Goal: Book appointment/travel/reservation

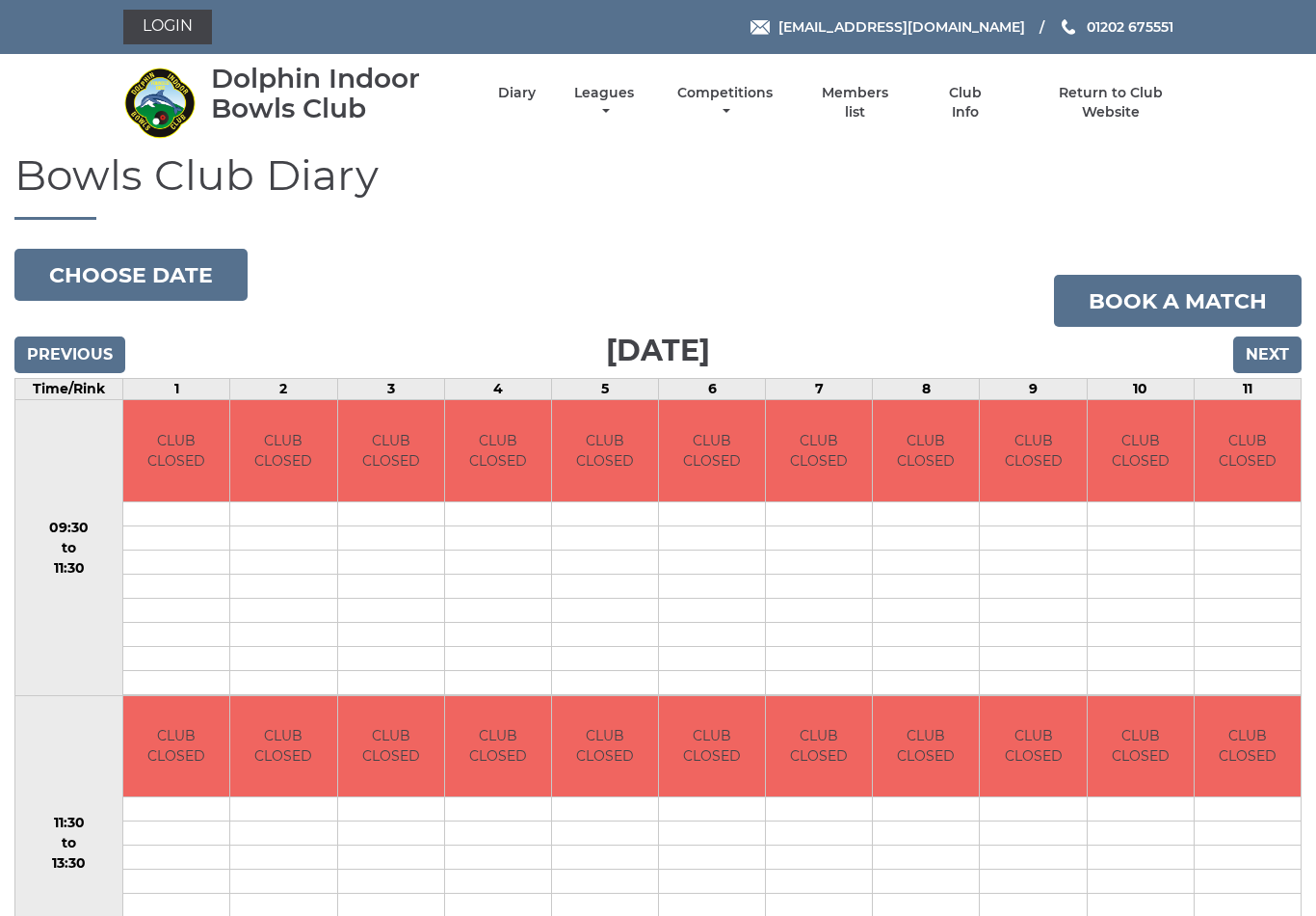
click at [78, 352] on input "Previous" at bounding box center [70, 354] width 111 height 37
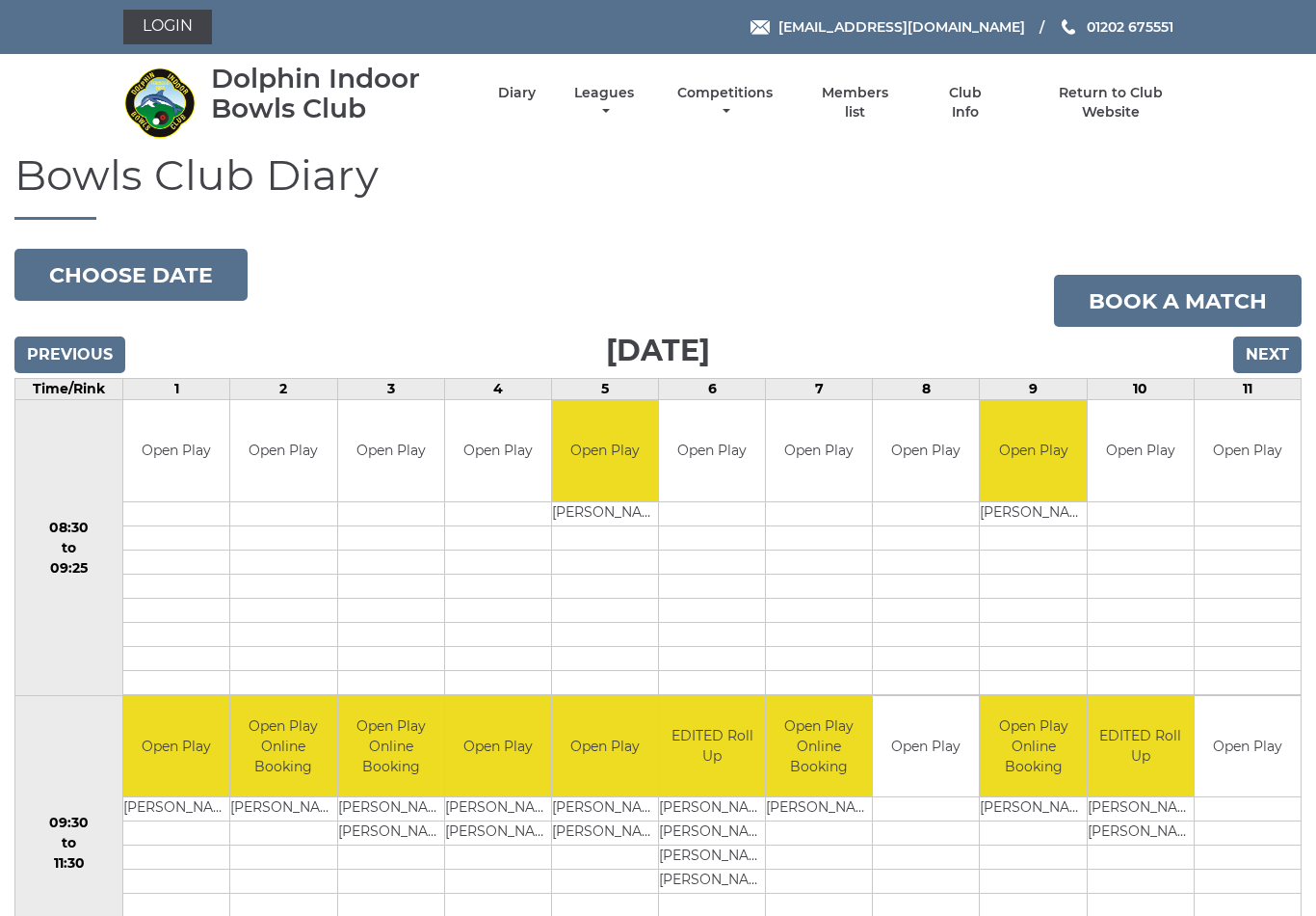
click at [1275, 356] on input "Next" at bounding box center [1268, 354] width 68 height 37
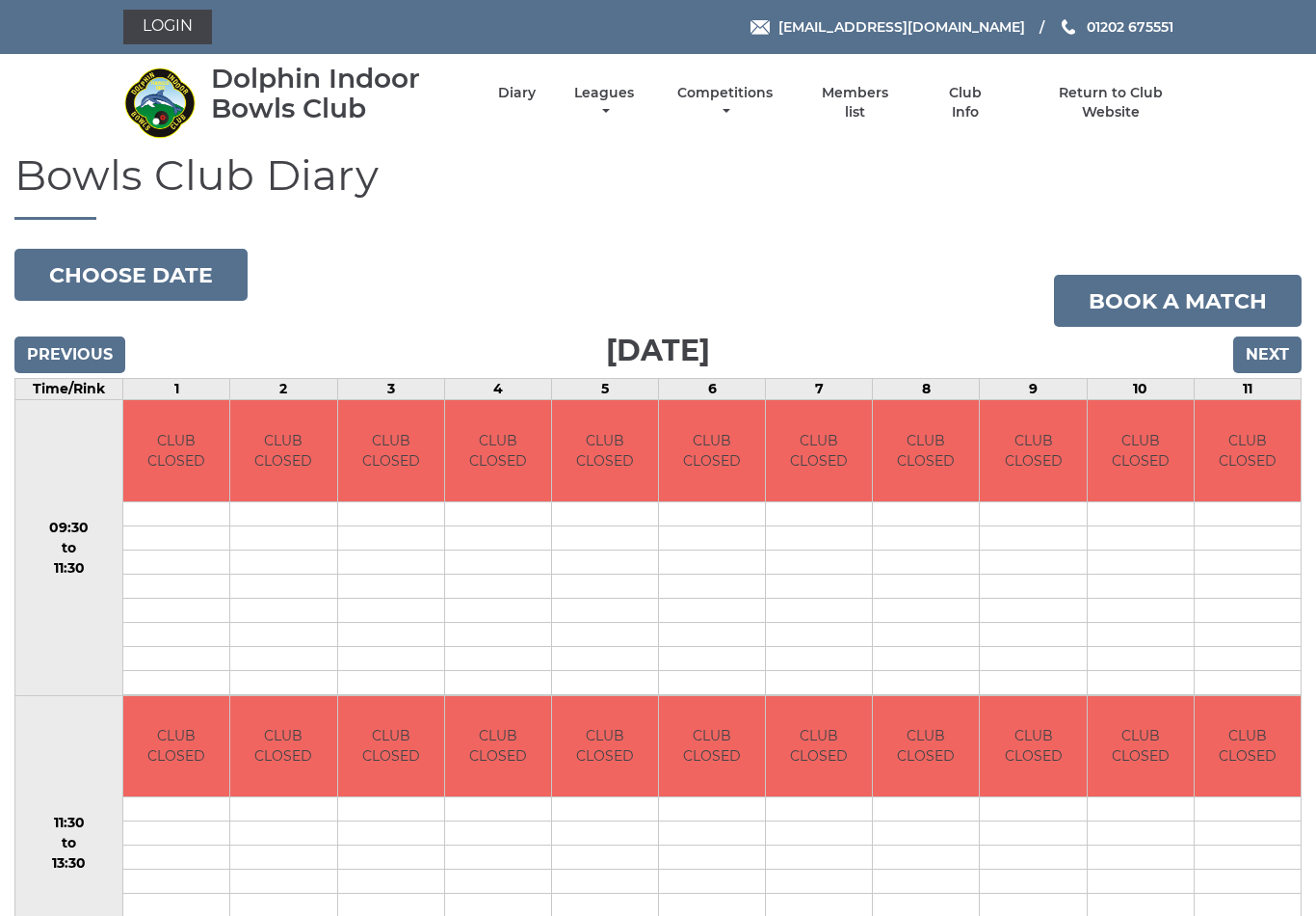
click at [1261, 354] on input "Next" at bounding box center [1268, 354] width 68 height 37
click at [1270, 352] on input "Next" at bounding box center [1268, 354] width 68 height 37
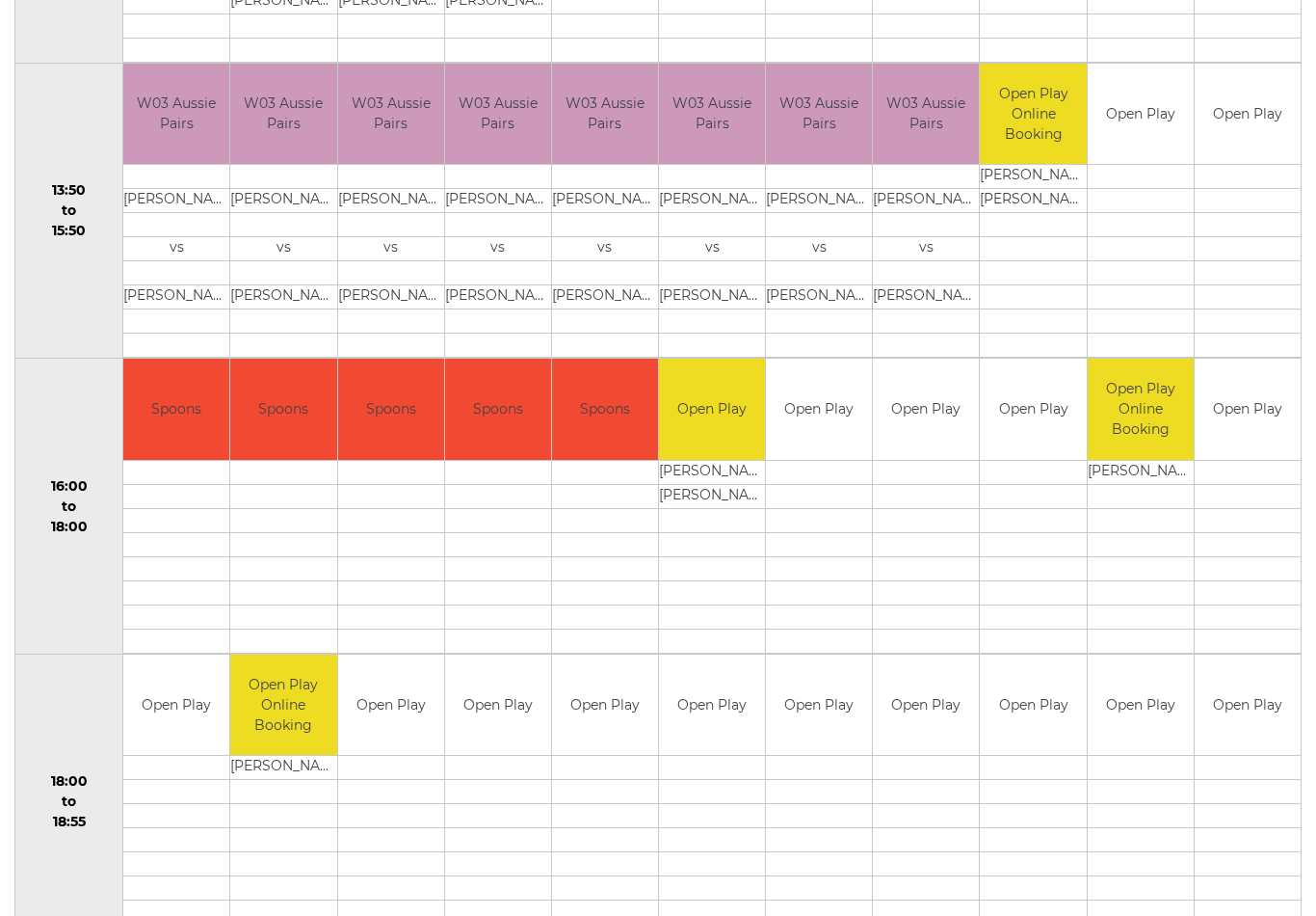
scroll to position [1242, 0]
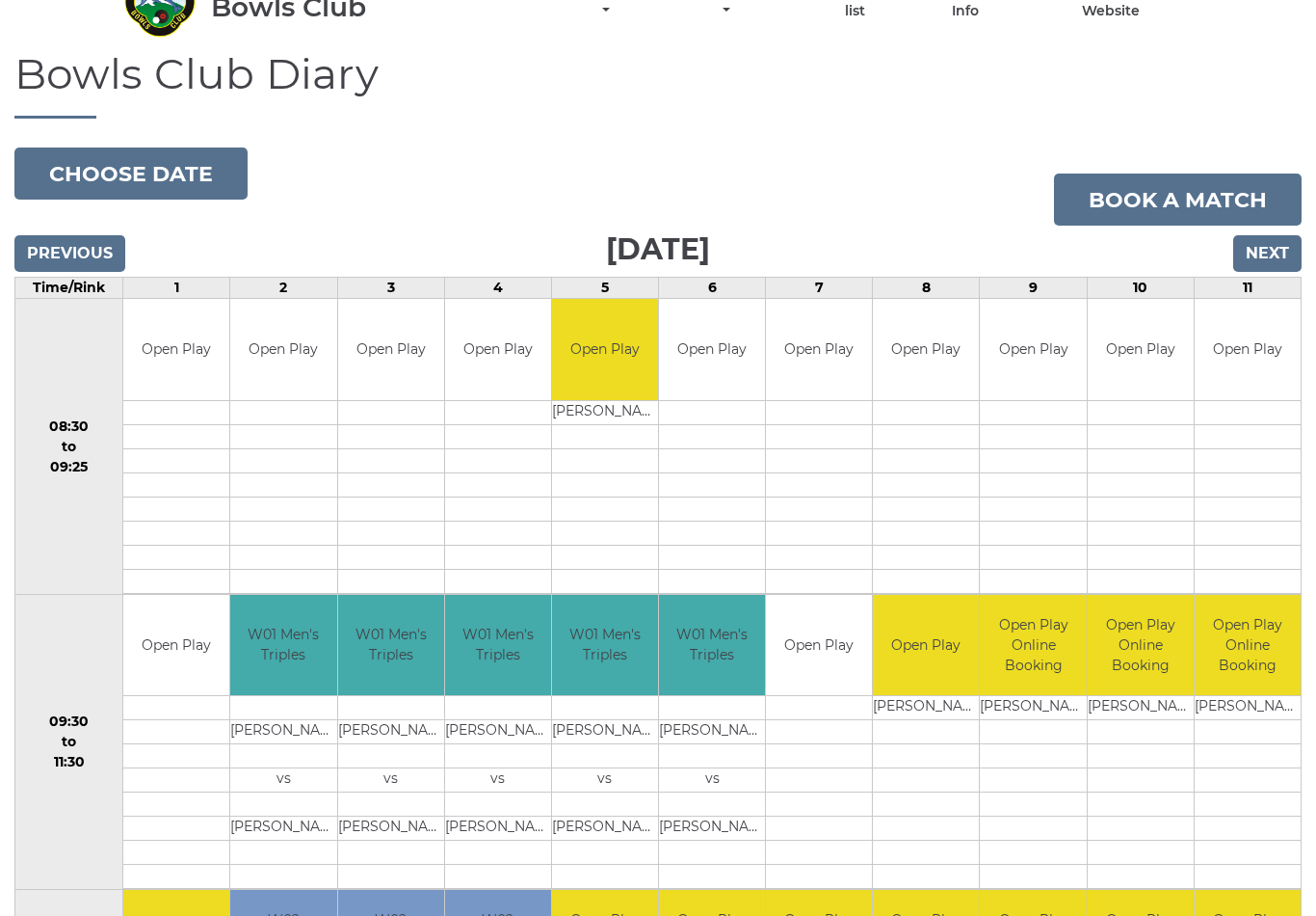
click at [1273, 245] on input "Next" at bounding box center [1268, 254] width 68 height 37
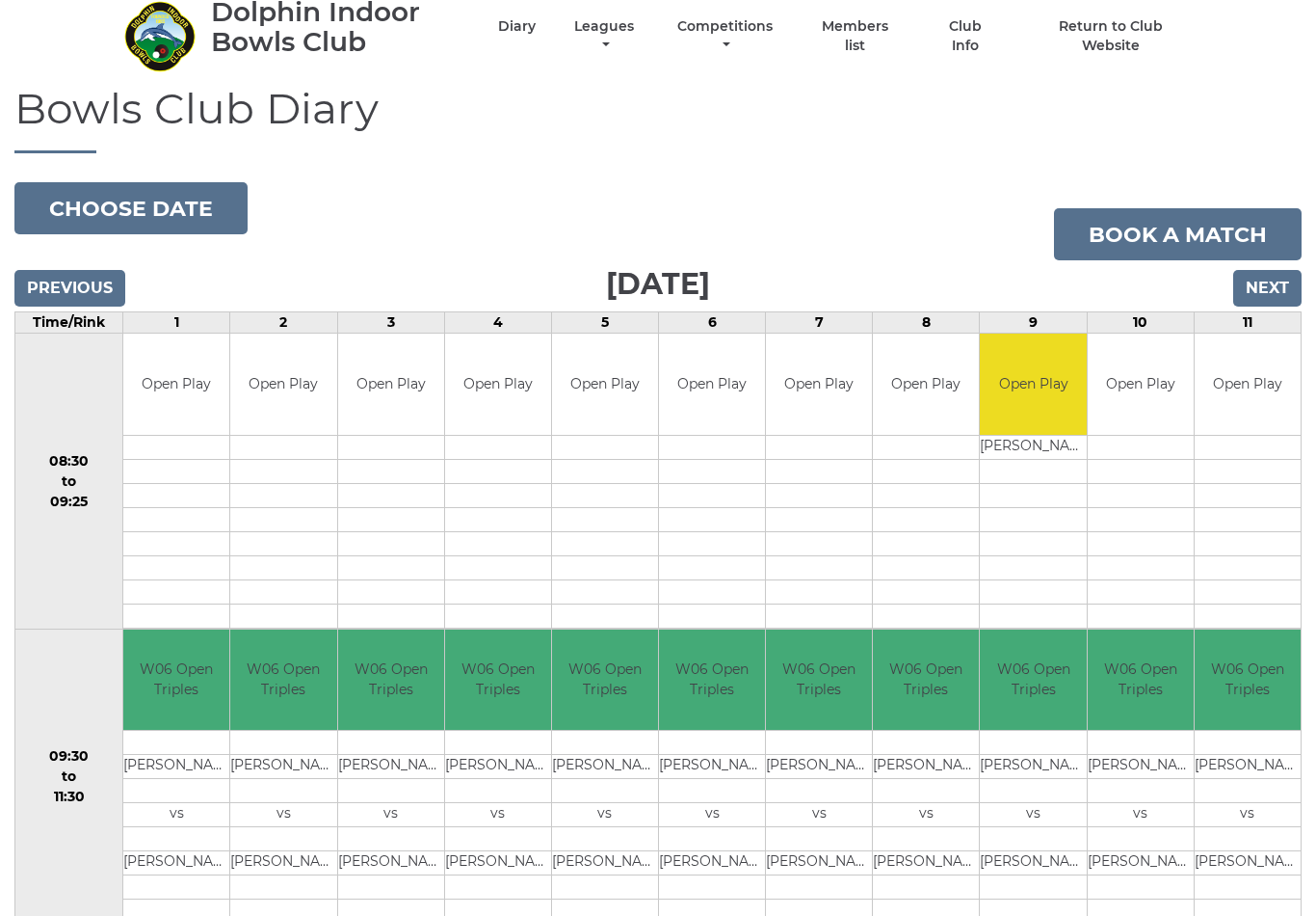
scroll to position [24, 0]
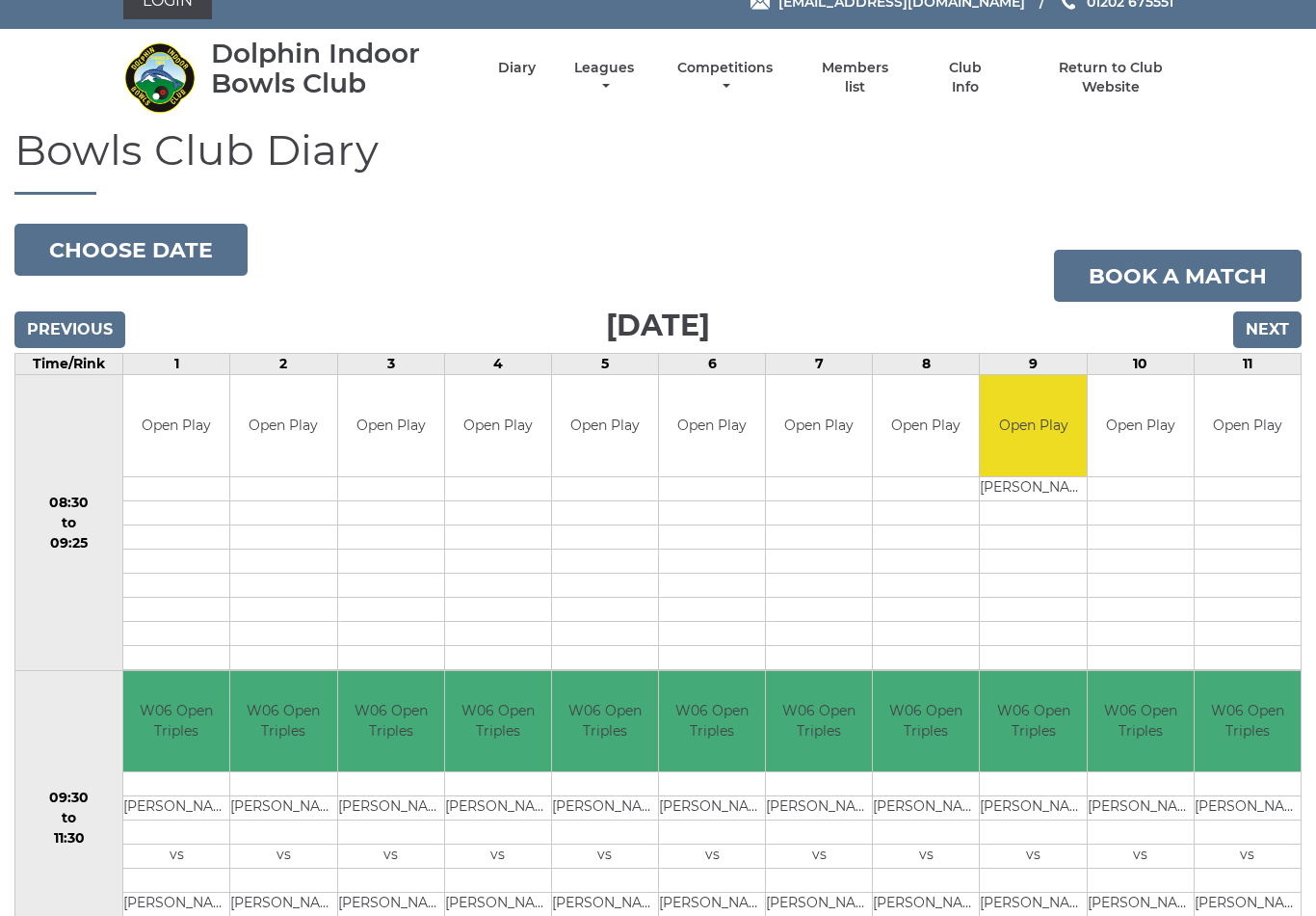
click at [1274, 332] on input "Next" at bounding box center [1268, 330] width 68 height 37
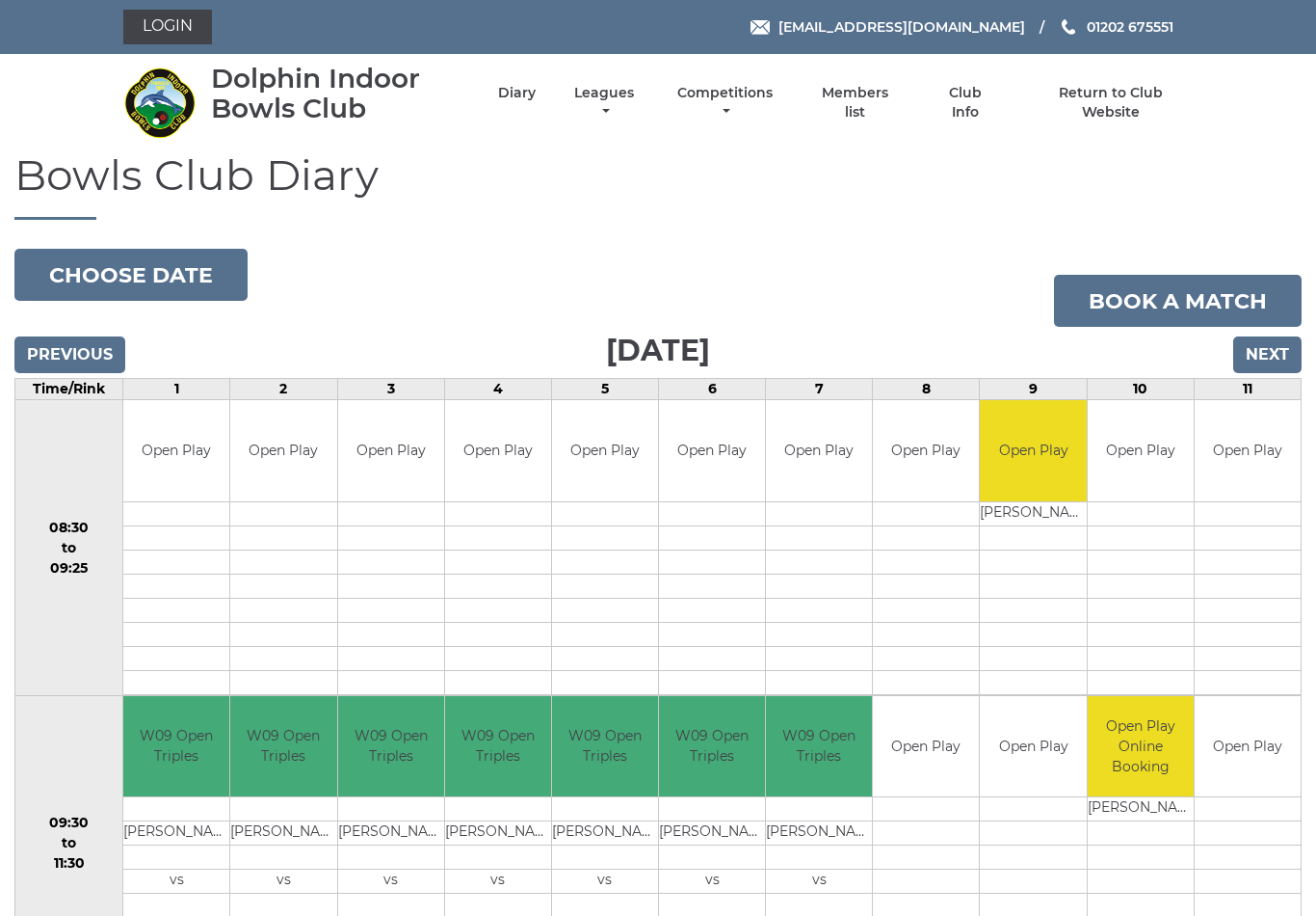
click at [1275, 360] on input "Next" at bounding box center [1268, 354] width 68 height 37
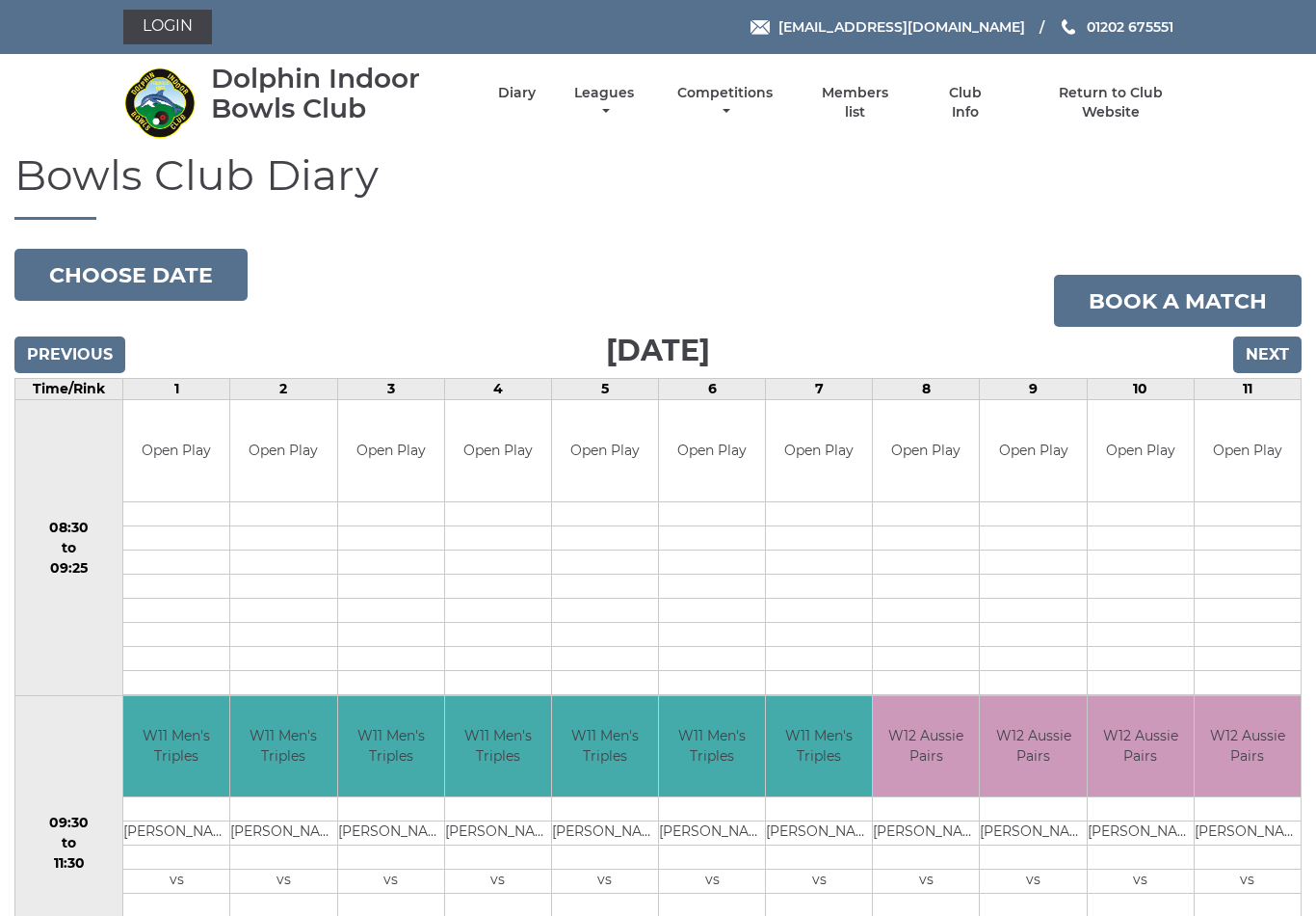
click at [1272, 358] on input "Next" at bounding box center [1268, 354] width 68 height 37
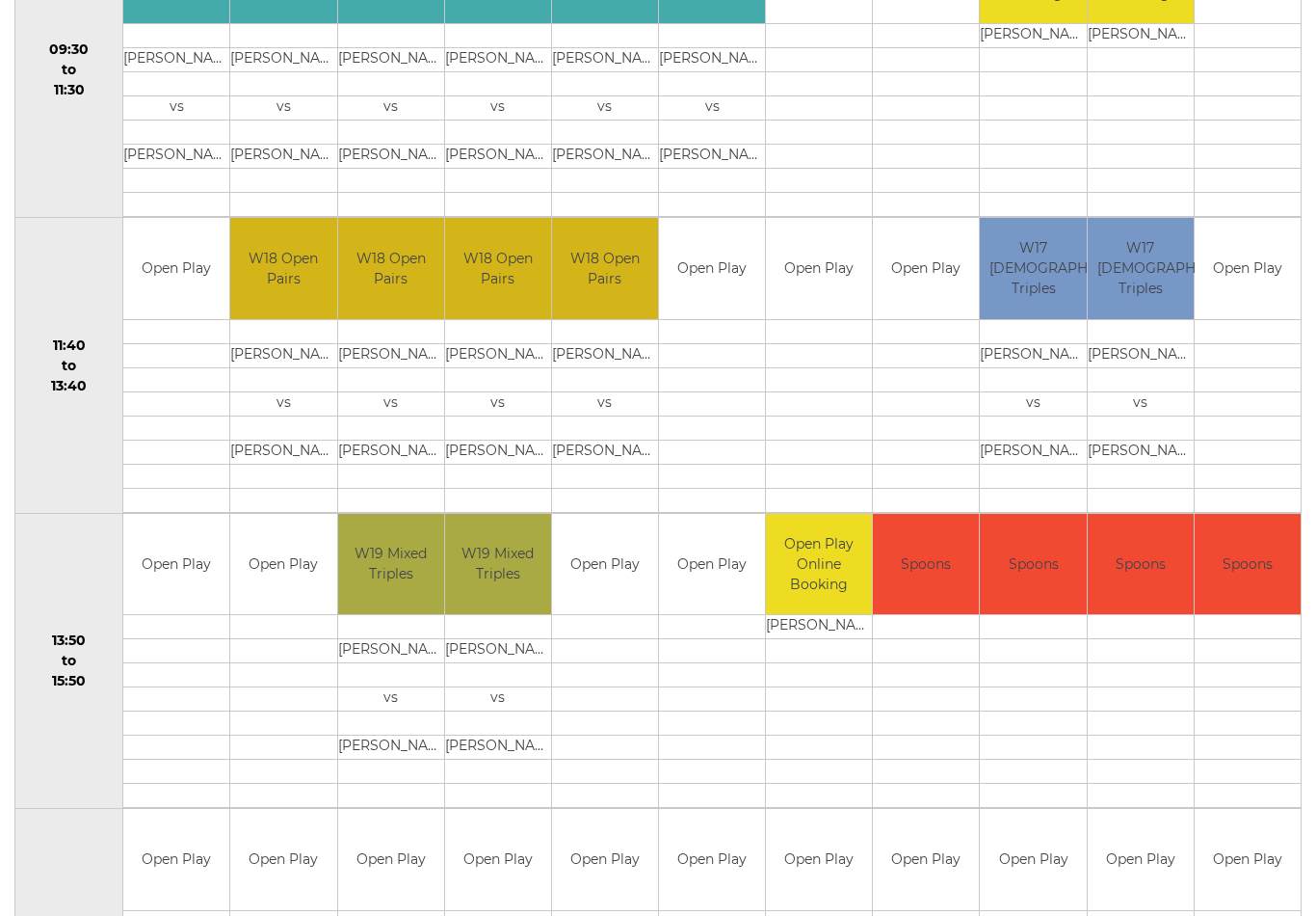
scroll to position [756, 0]
